Goal: Use online tool/utility: Utilize a website feature to perform a specific function

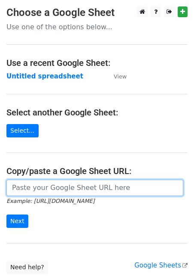
click at [52, 187] on input "url" at bounding box center [94, 187] width 177 height 16
paste input "[URL][DOMAIN_NAME]"
type input "[URL][DOMAIN_NAME]"
click at [34, 192] on input "url" at bounding box center [94, 187] width 177 height 16
paste input "[URL][DOMAIN_NAME]"
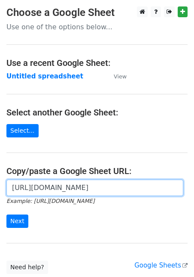
scroll to position [0, 187]
type input "[URL][DOMAIN_NAME]"
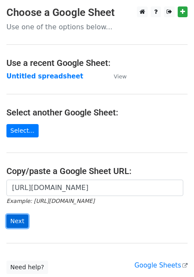
scroll to position [0, 0]
click at [14, 221] on input "Next" at bounding box center [17, 220] width 22 height 13
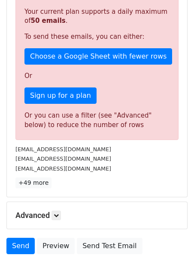
scroll to position [174, 0]
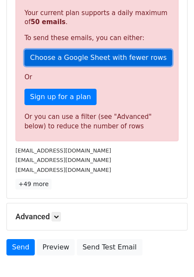
click at [56, 60] on link "Choose a Google Sheet with fewer rows" at bounding box center [99, 57] width 148 height 16
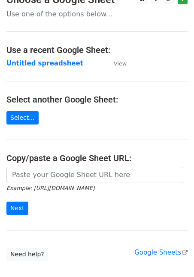
scroll to position [40, 0]
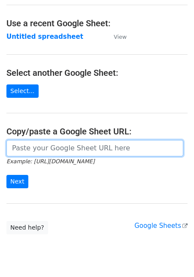
click at [68, 150] on input "url" at bounding box center [94, 148] width 177 height 16
paste input "https://docs.google.com/spreadsheets/d/1aNTiFcBmV5jIxNi0h393BLTNUqVolpFxVj0PPHI…"
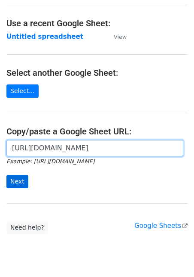
type input "https://docs.google.com/spreadsheets/d/1aNTiFcBmV5jIxNi0h393BLTNUqVolpFxVj0PPHI…"
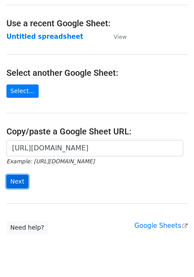
scroll to position [0, 0]
click at [12, 180] on input "Next" at bounding box center [17, 181] width 22 height 13
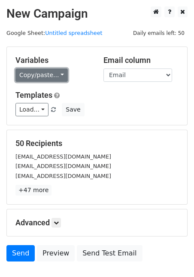
click at [39, 79] on link "Copy/paste..." at bounding box center [41, 74] width 52 height 13
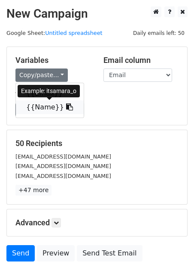
click at [41, 104] on link "{{Name}}" at bounding box center [50, 107] width 68 height 14
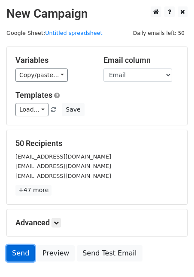
click at [26, 252] on link "Send" at bounding box center [20, 253] width 28 height 16
